Goal: Transaction & Acquisition: Download file/media

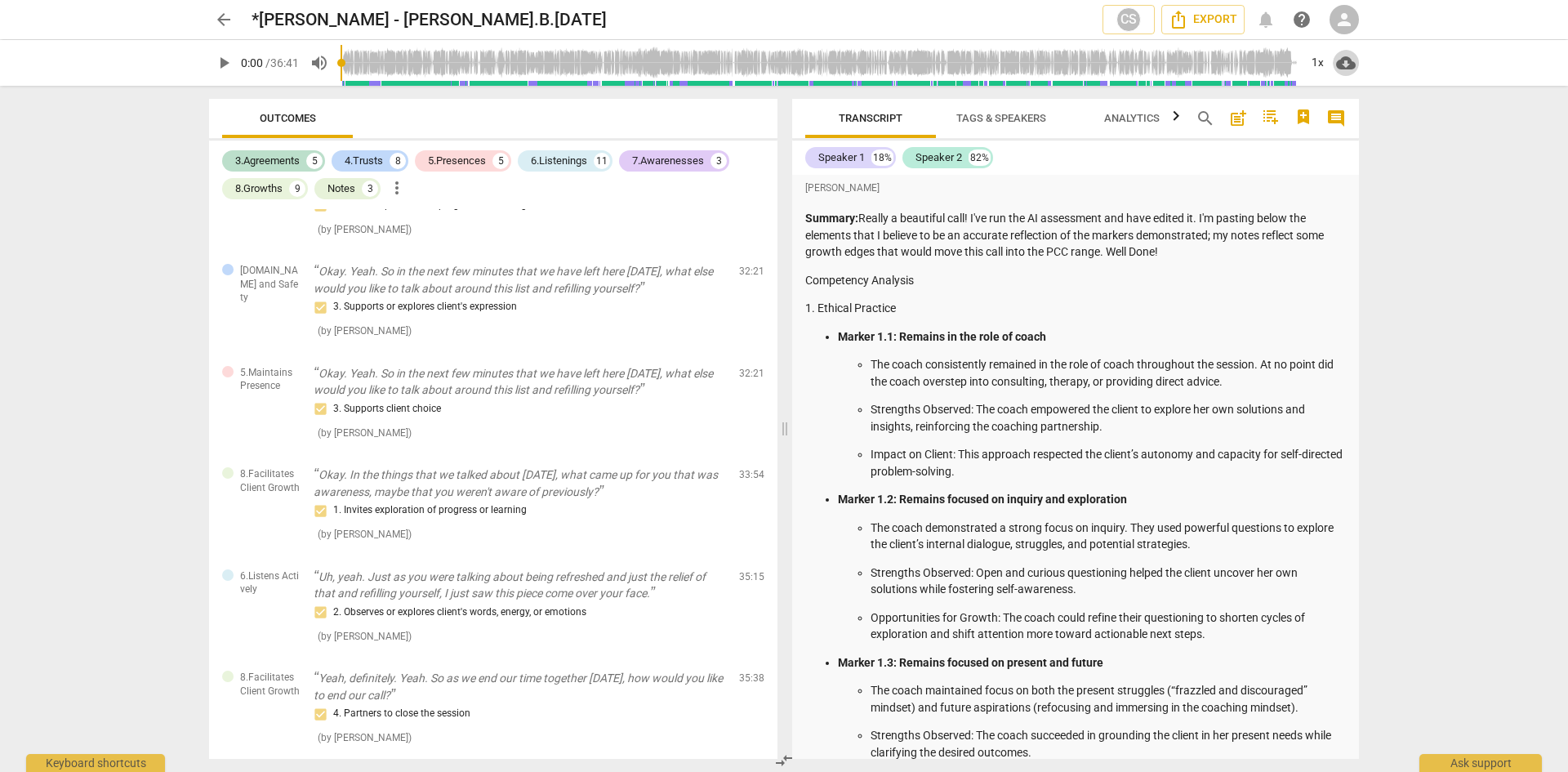
click at [1347, 59] on span "cloud_download" at bounding box center [1346, 62] width 20 height 20
click at [1334, 117] on div at bounding box center [784, 386] width 1568 height 772
click at [1215, 17] on span "Export" at bounding box center [1203, 19] width 69 height 20
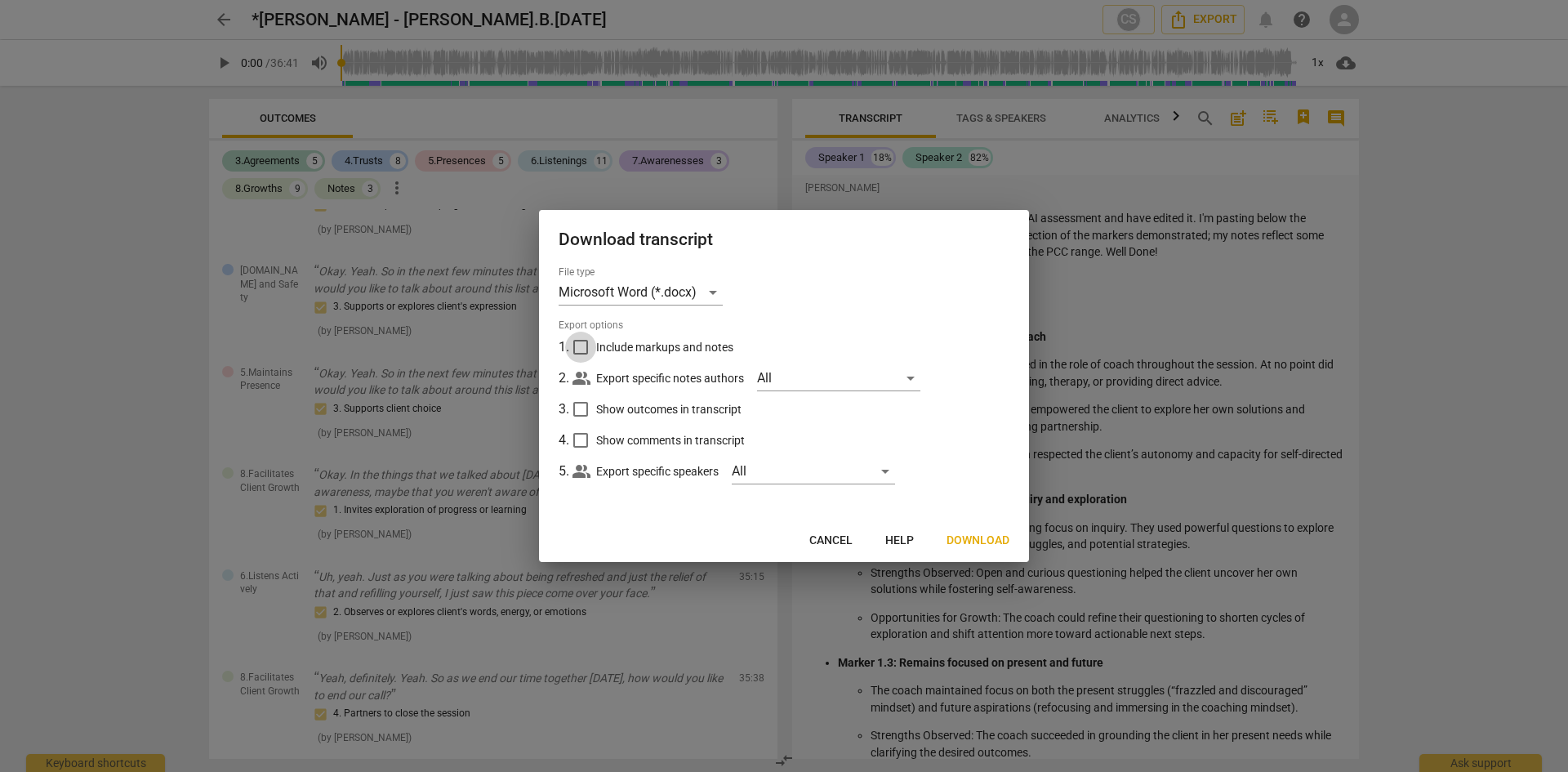
click at [584, 346] on input "Include markups and notes" at bounding box center [581, 347] width 31 height 31
checkbox input "true"
click at [582, 445] on input "Show comments in transcript" at bounding box center [581, 441] width 31 height 31
checkbox input "true"
click at [580, 406] on input "Show outcomes in transcript" at bounding box center [581, 409] width 31 height 31
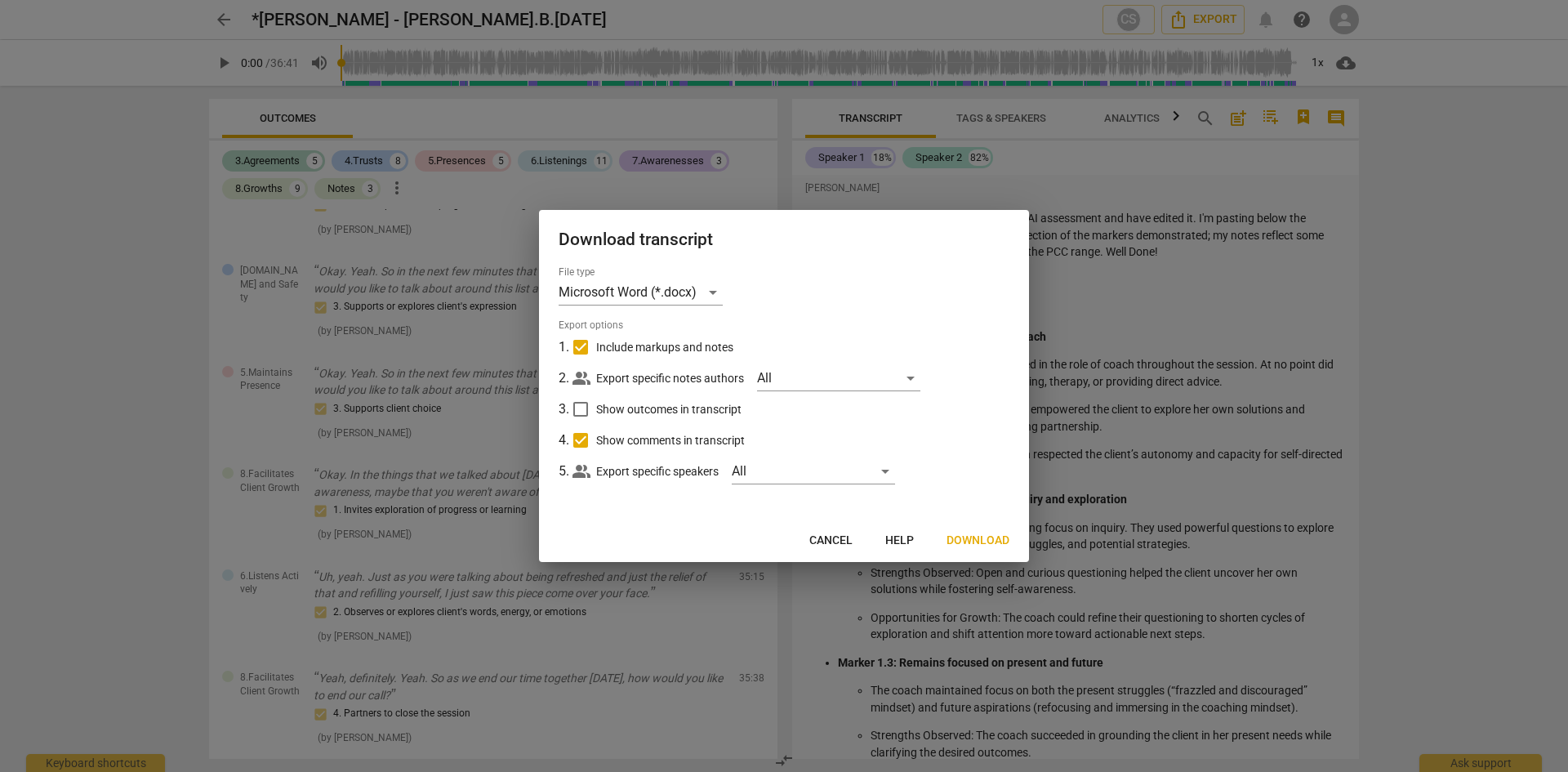
checkbox input "true"
click at [977, 537] on span "Download" at bounding box center [978, 540] width 63 height 16
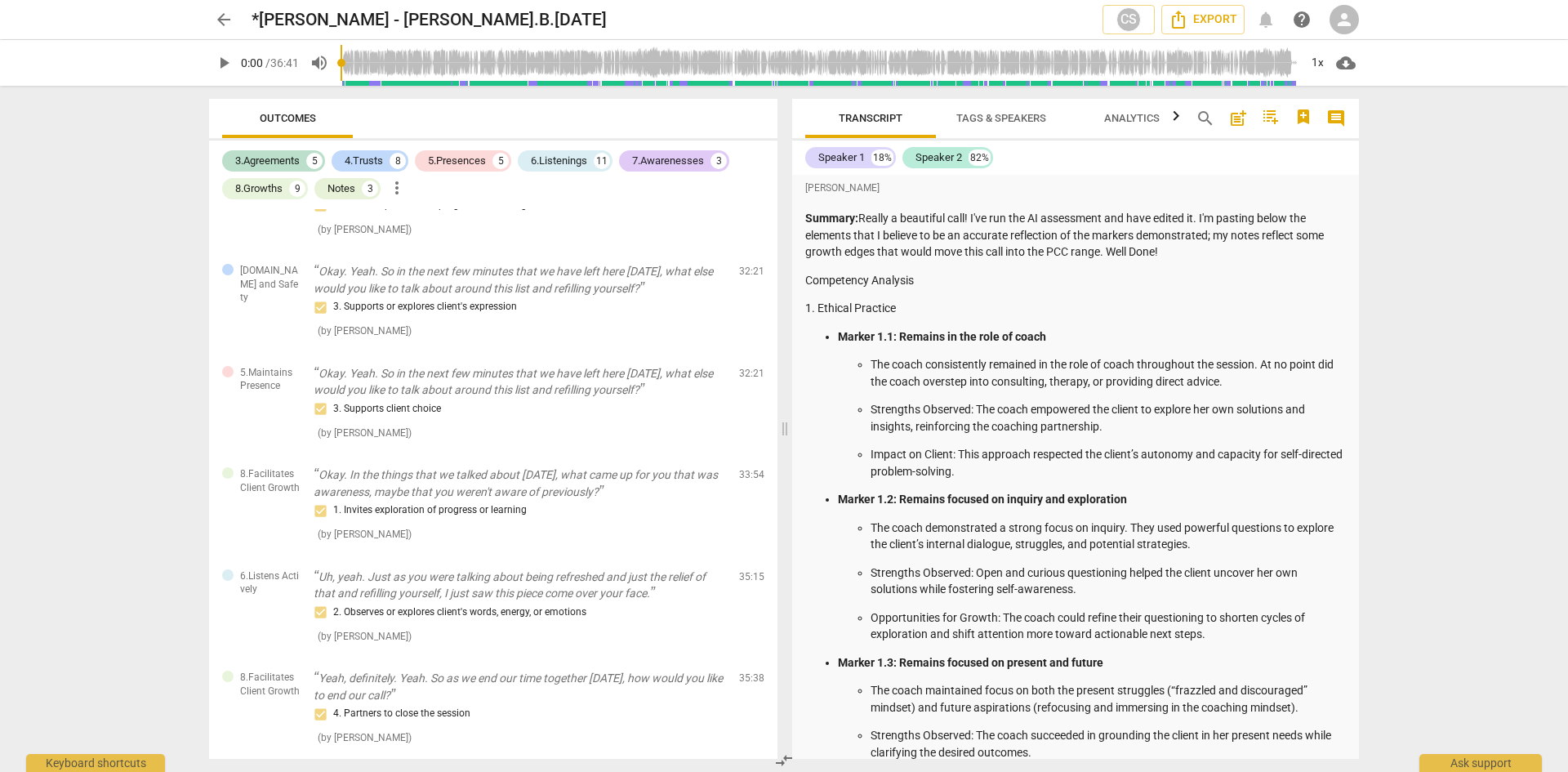
click at [1346, 25] on span "person" at bounding box center [1344, 19] width 20 height 20
